Goal: Obtain resource: Download file/media

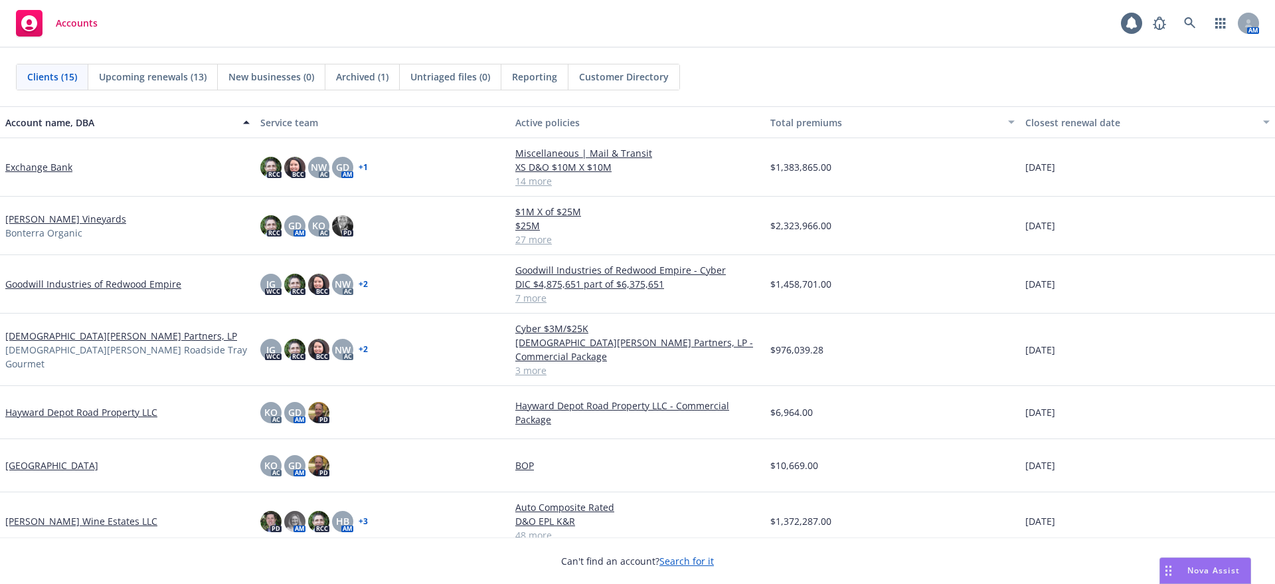
click at [33, 283] on link "Goodwill Industries of Redwood Empire" at bounding box center [93, 284] width 176 height 14
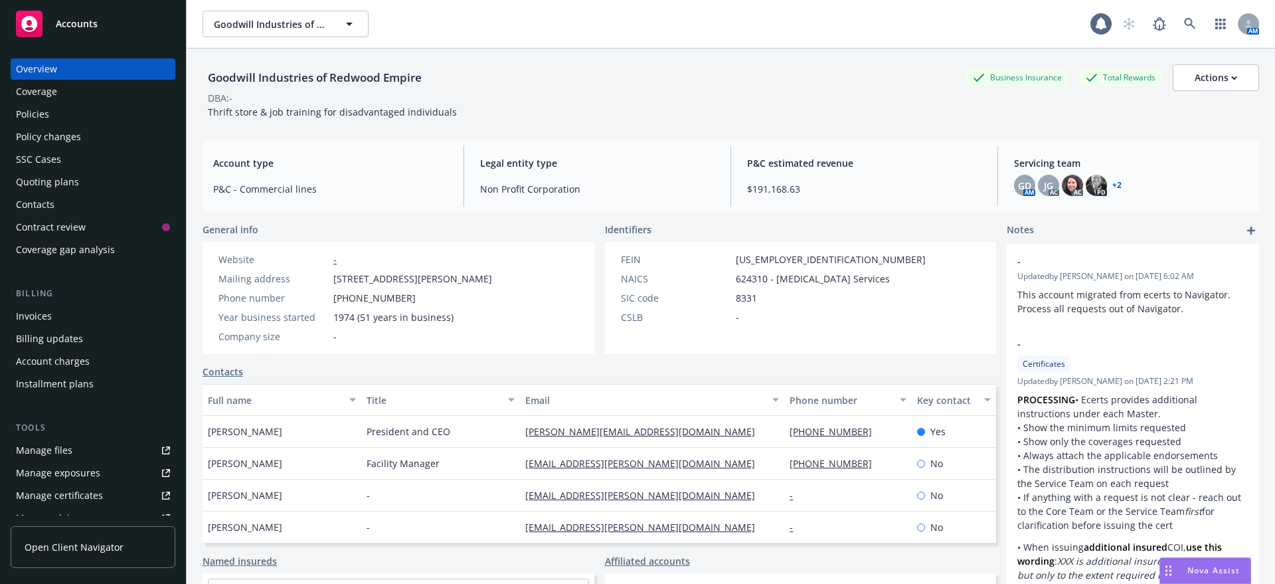
click at [35, 109] on div "Policies" at bounding box center [32, 114] width 33 height 21
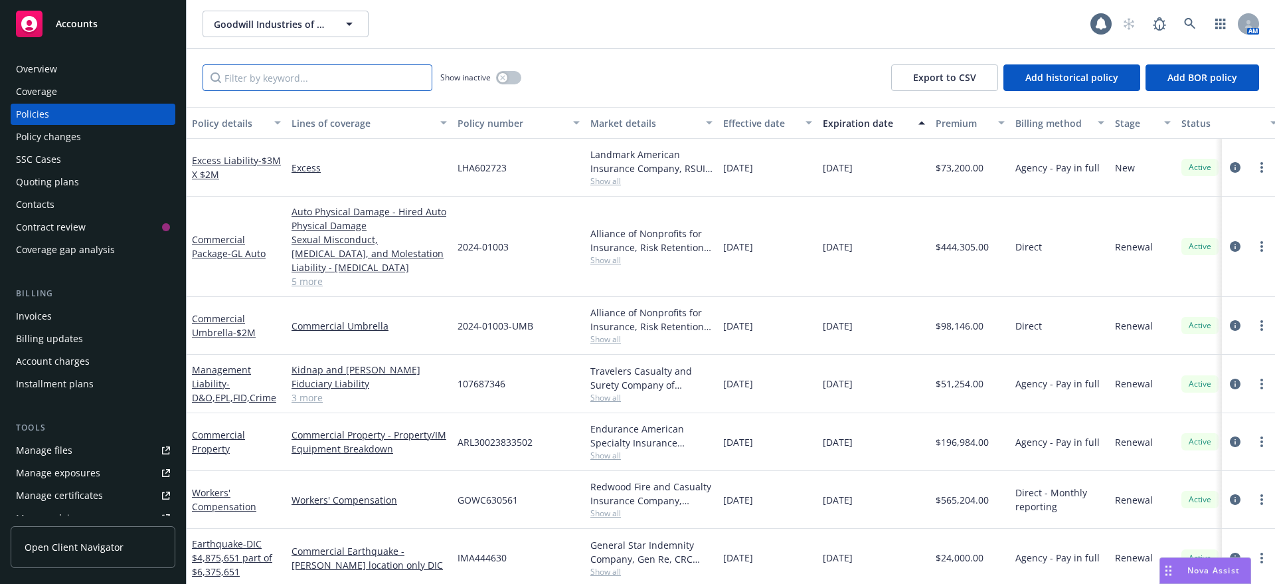
drag, startPoint x: 246, startPoint y: 80, endPoint x: 249, endPoint y: 69, distance: 11.6
click at [246, 80] on input "Filter by keyword..." at bounding box center [317, 77] width 230 height 27
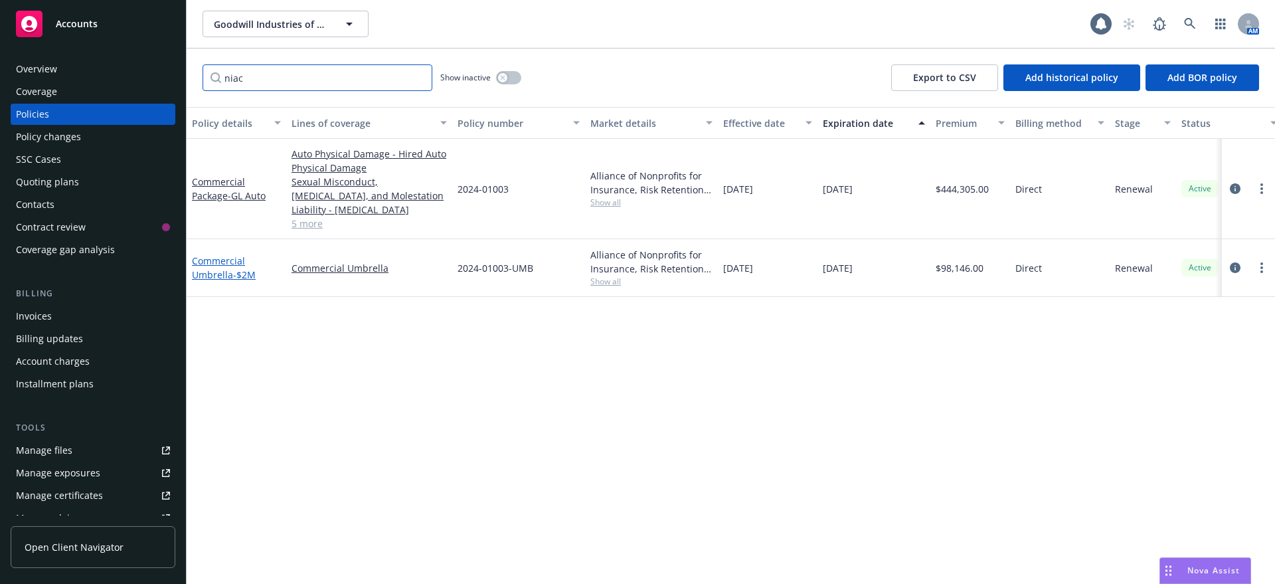
type input "niac"
click at [222, 262] on link "Commercial Umbrella - $2M" at bounding box center [224, 267] width 64 height 27
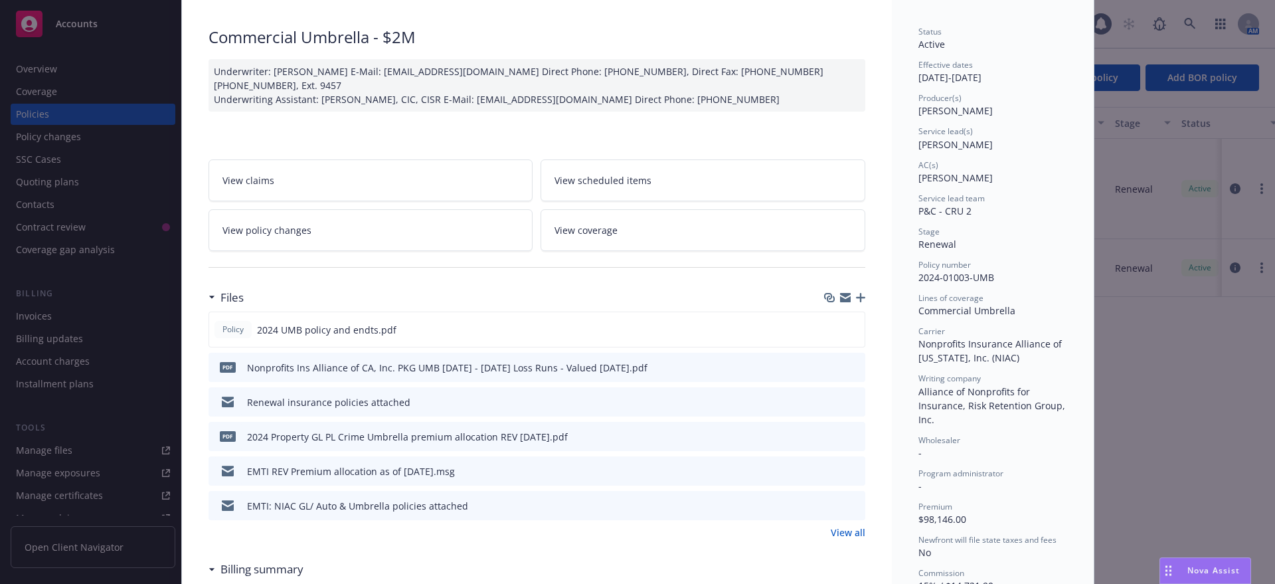
scroll to position [166, 0]
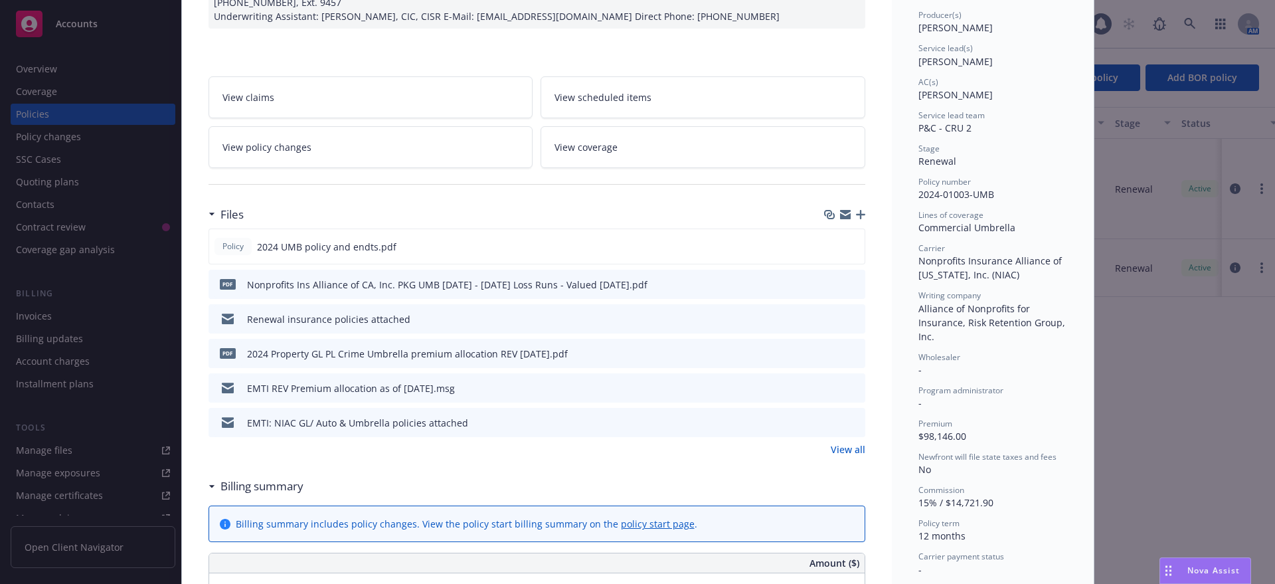
click at [845, 443] on link "View all" at bounding box center [848, 449] width 35 height 14
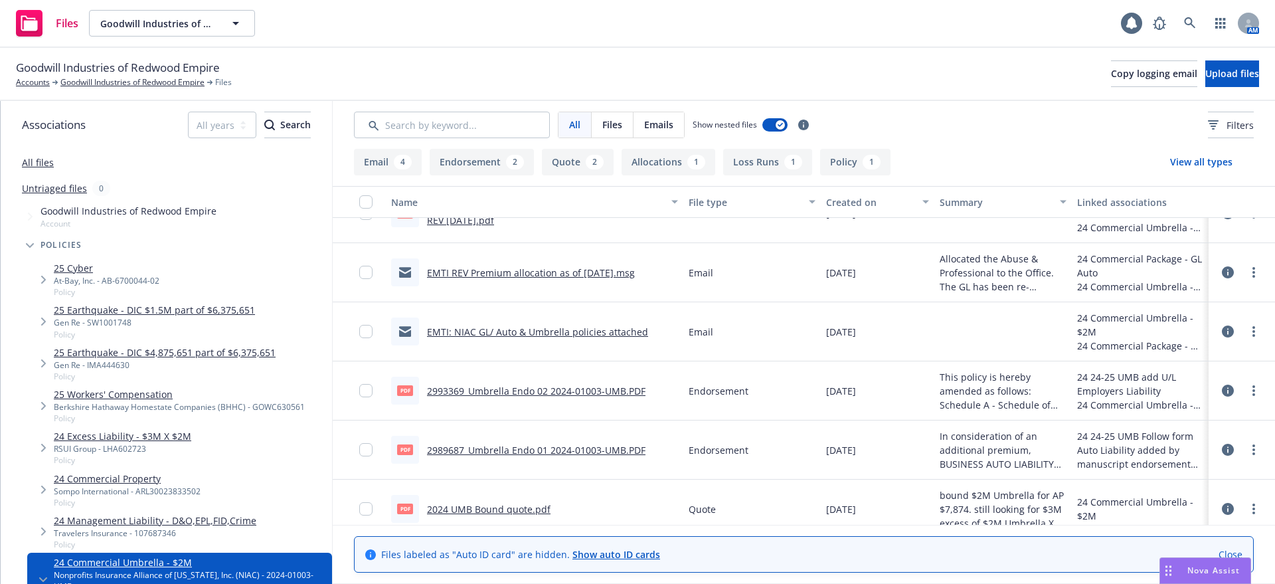
scroll to position [249, 0]
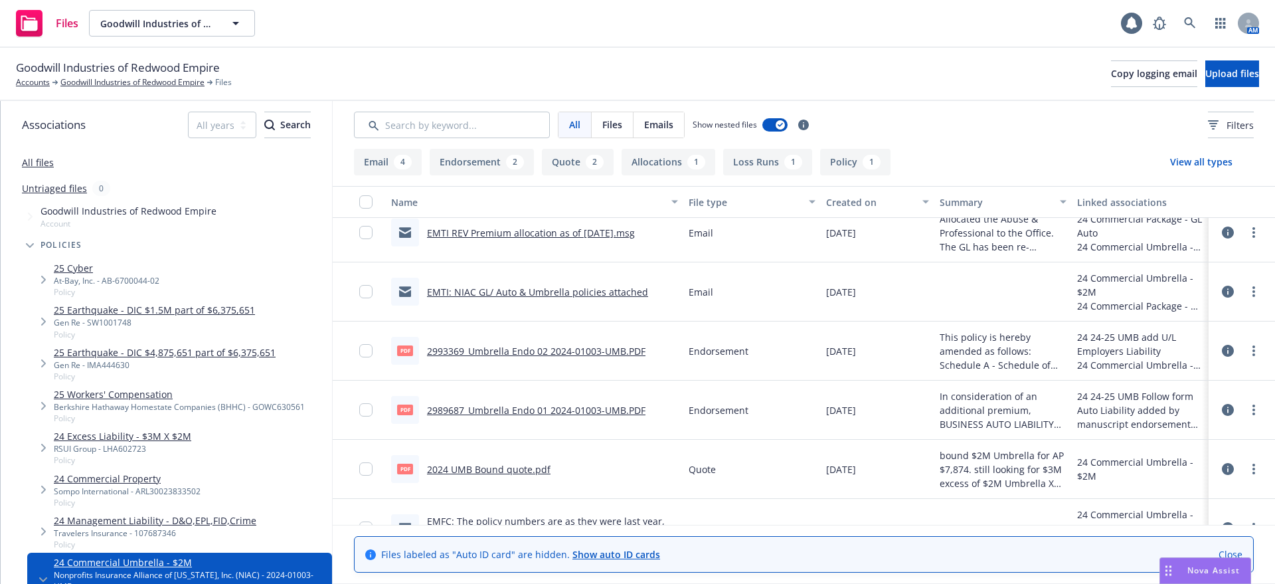
click at [548, 409] on link "2989687_Umbrella Endo 01 2024-01003-UMB.PDF" at bounding box center [536, 410] width 218 height 13
